Goal: Transaction & Acquisition: Purchase product/service

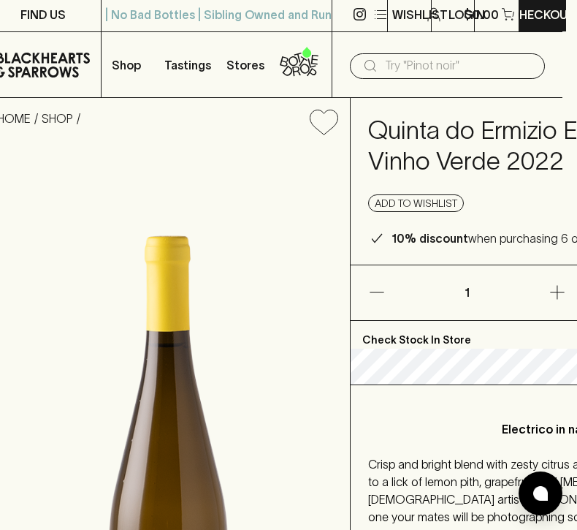
scroll to position [11, 0]
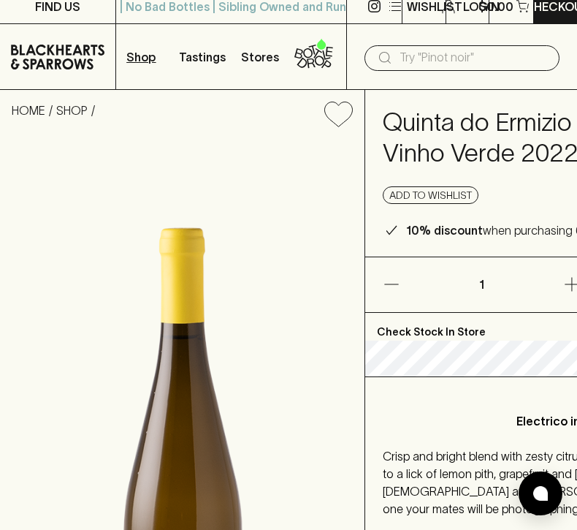
click at [145, 61] on p "Shop" at bounding box center [140, 57] width 29 height 18
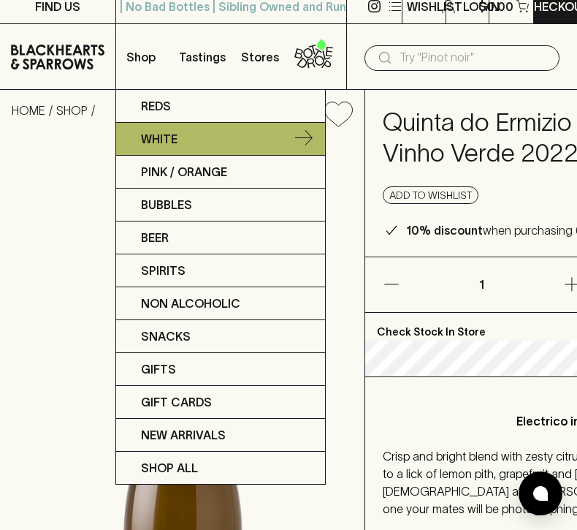
click at [210, 140] on link "White" at bounding box center [220, 139] width 209 height 33
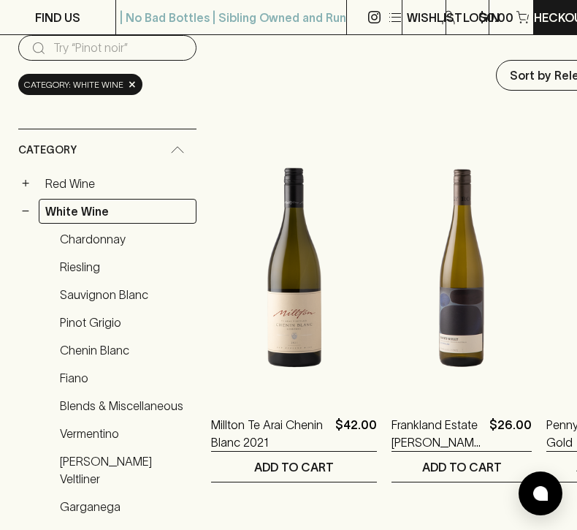
scroll to position [161, 0]
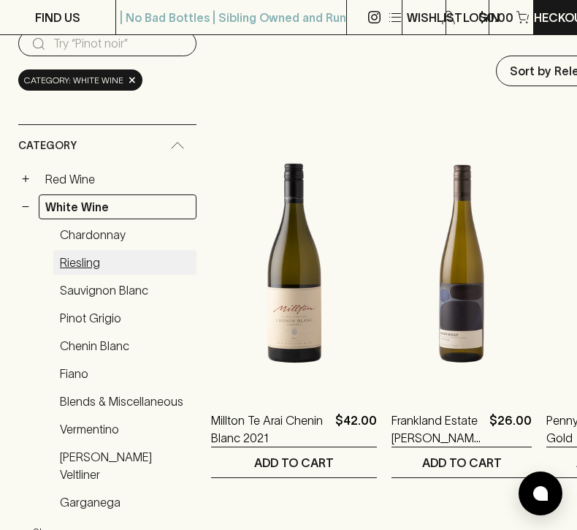
click at [99, 264] on link "Riesling" at bounding box center [124, 262] width 143 height 25
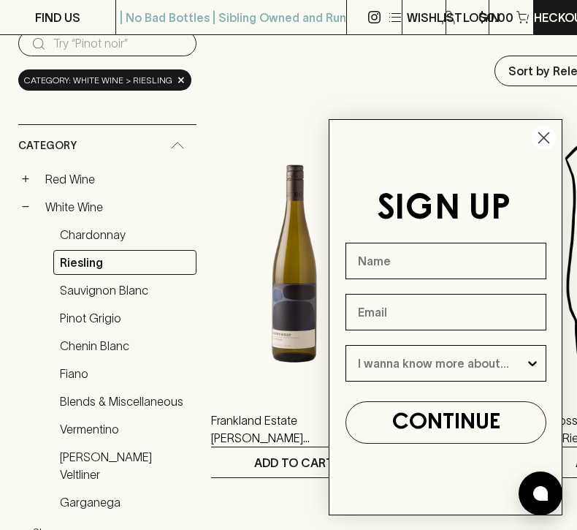
click at [549, 140] on circle "Close dialog" at bounding box center [544, 138] width 24 height 24
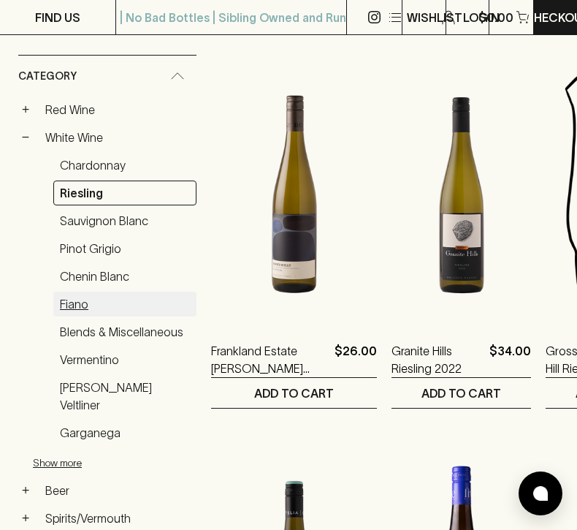
scroll to position [218, 0]
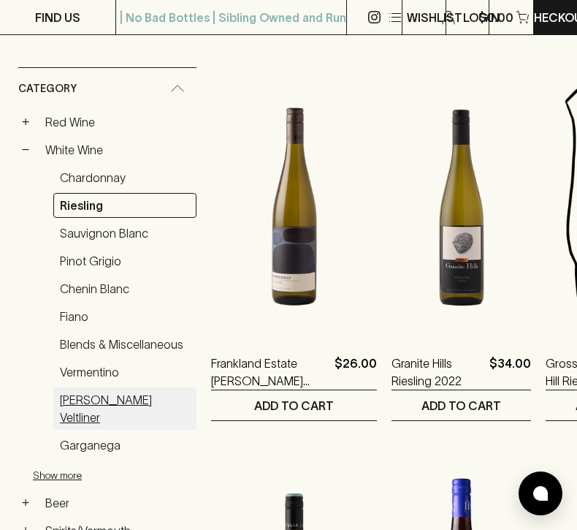
click at [132, 392] on link "[PERSON_NAME] Veltliner" at bounding box center [124, 408] width 143 height 42
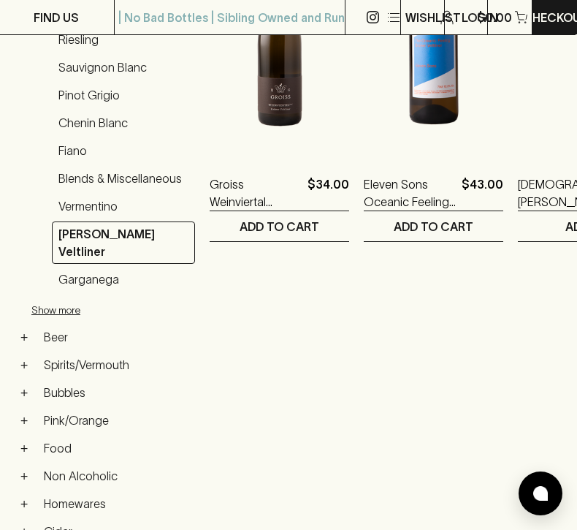
scroll to position [431, 1]
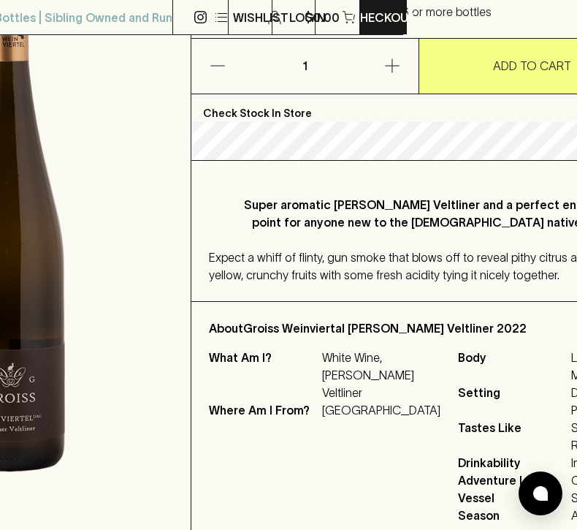
scroll to position [260, 88]
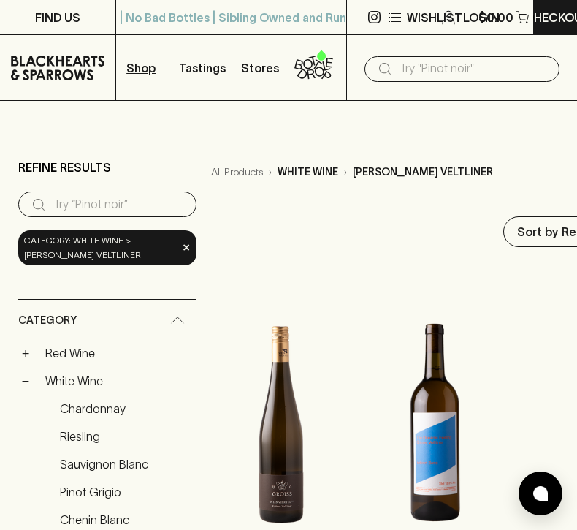
click at [136, 68] on p "Shop" at bounding box center [140, 68] width 29 height 18
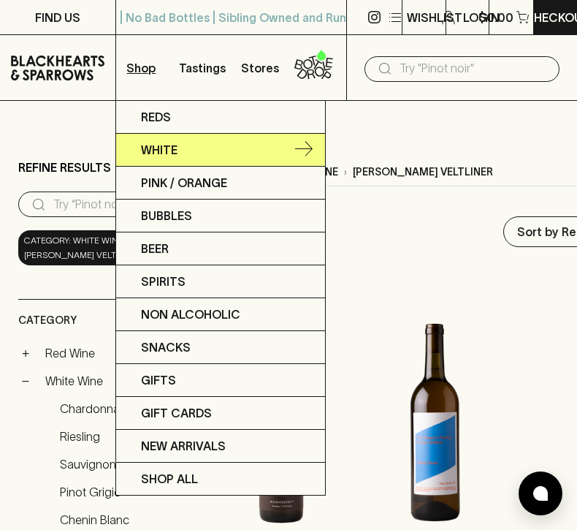
click at [308, 142] on icon at bounding box center [304, 150] width 18 height 18
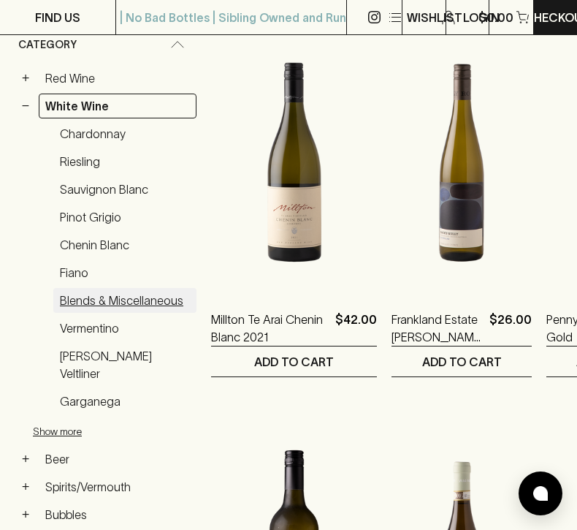
scroll to position [264, 0]
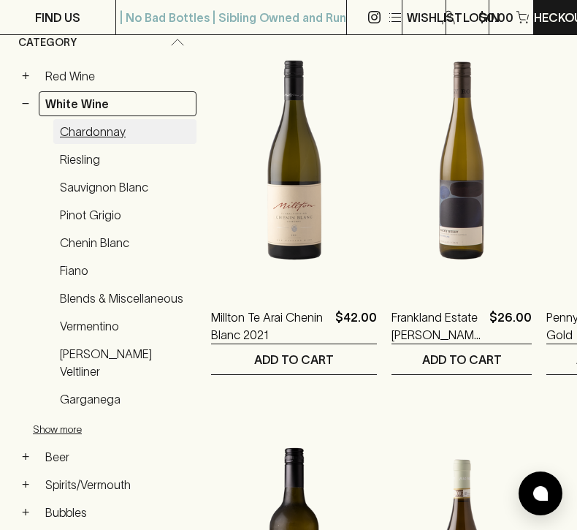
click at [80, 135] on link "Chardonnay" at bounding box center [124, 131] width 143 height 25
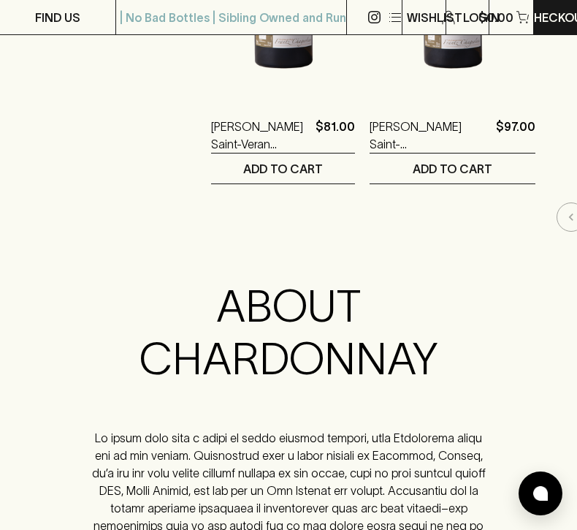
scroll to position [2801, 0]
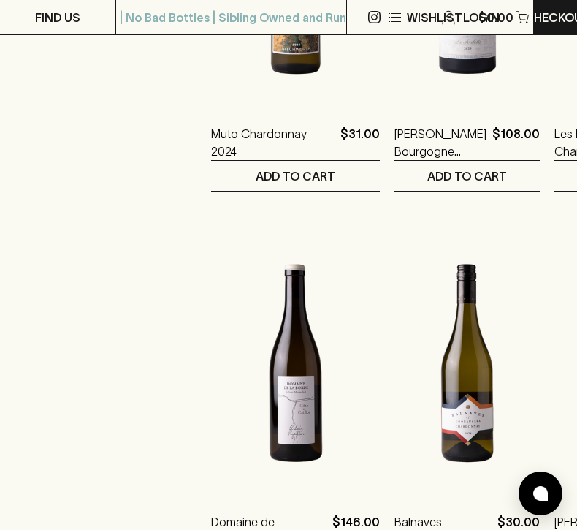
scroll to position [1609, 0]
